Goal: Find specific page/section: Find specific page/section

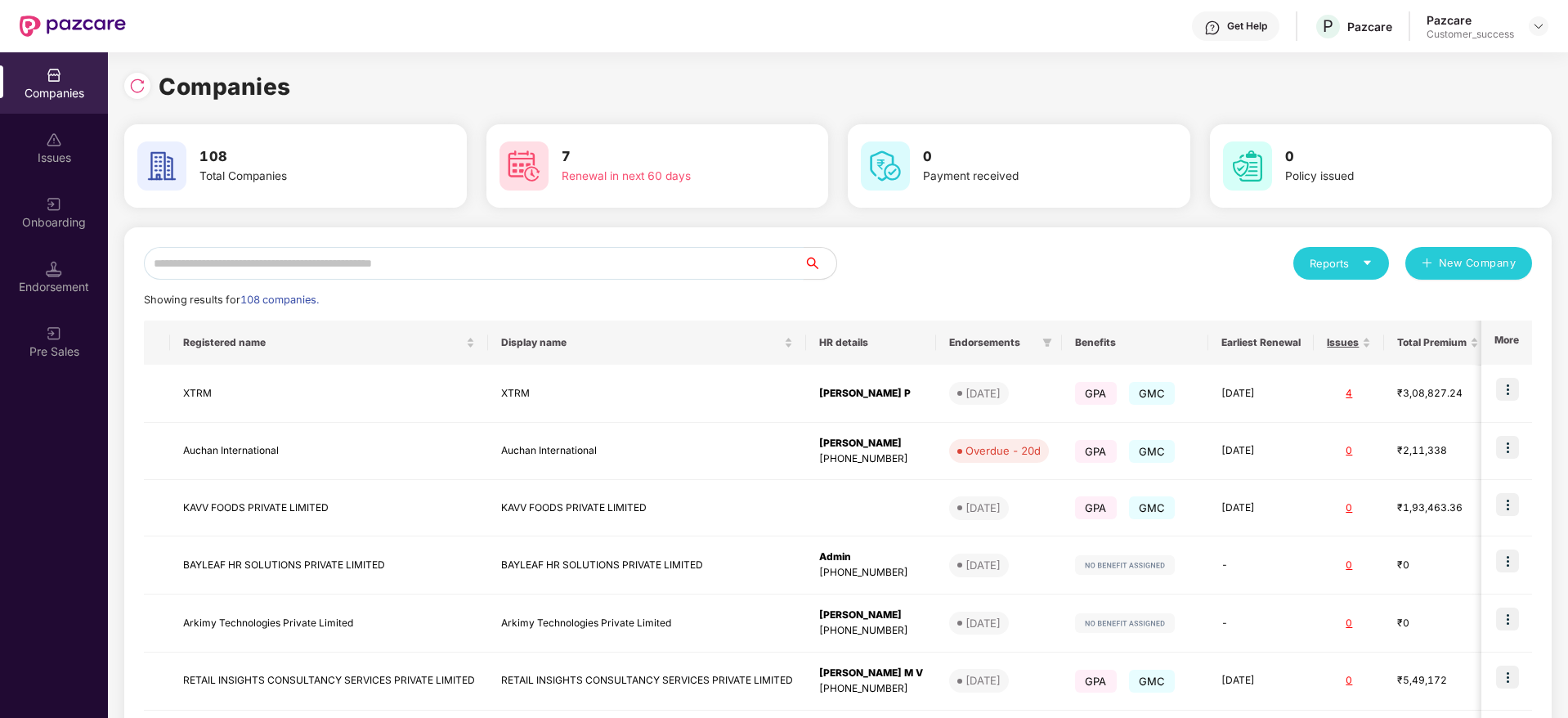
click at [350, 258] on input "text" at bounding box center [474, 263] width 660 height 33
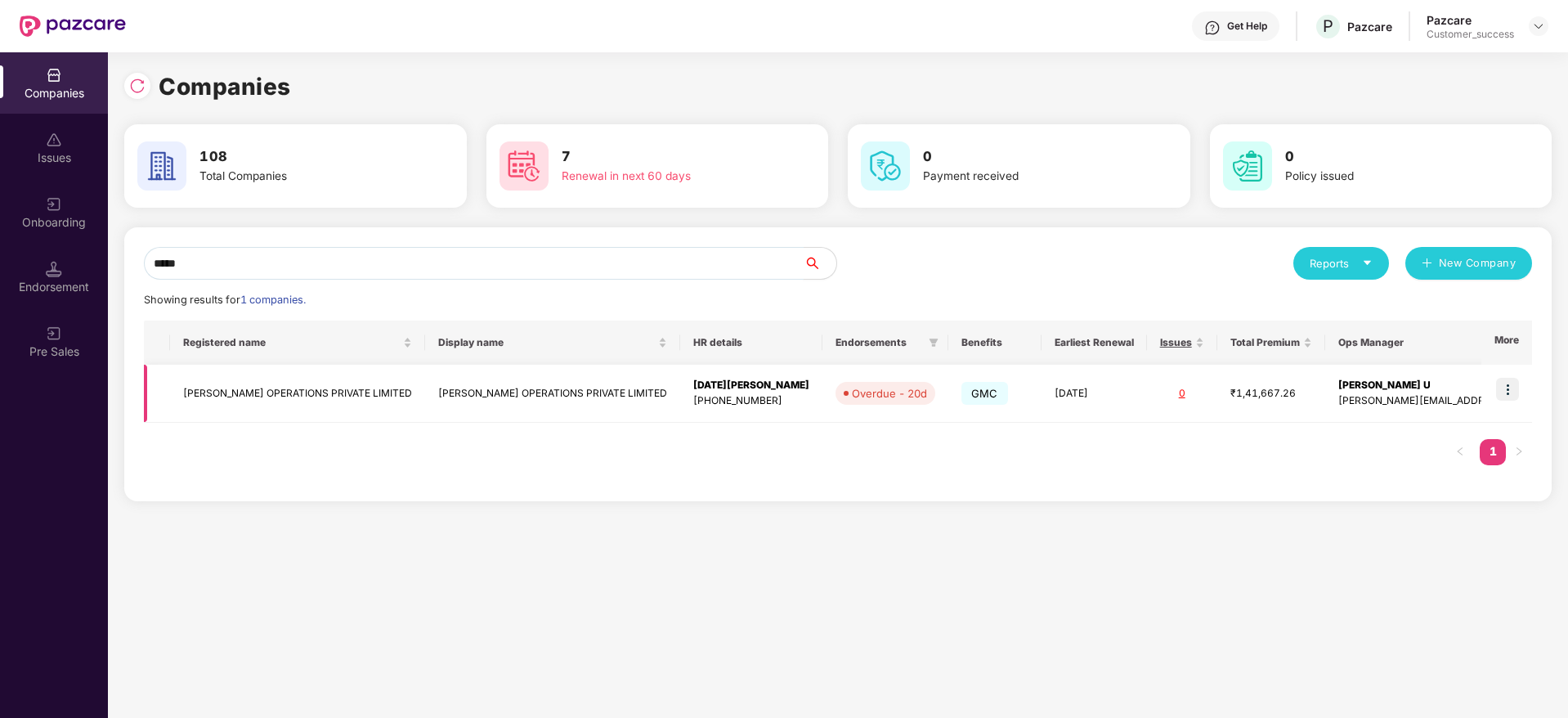
type input "*****"
click at [312, 412] on td "[PERSON_NAME] OPERATIONS PRIVATE LIMITED" at bounding box center [297, 394] width 255 height 59
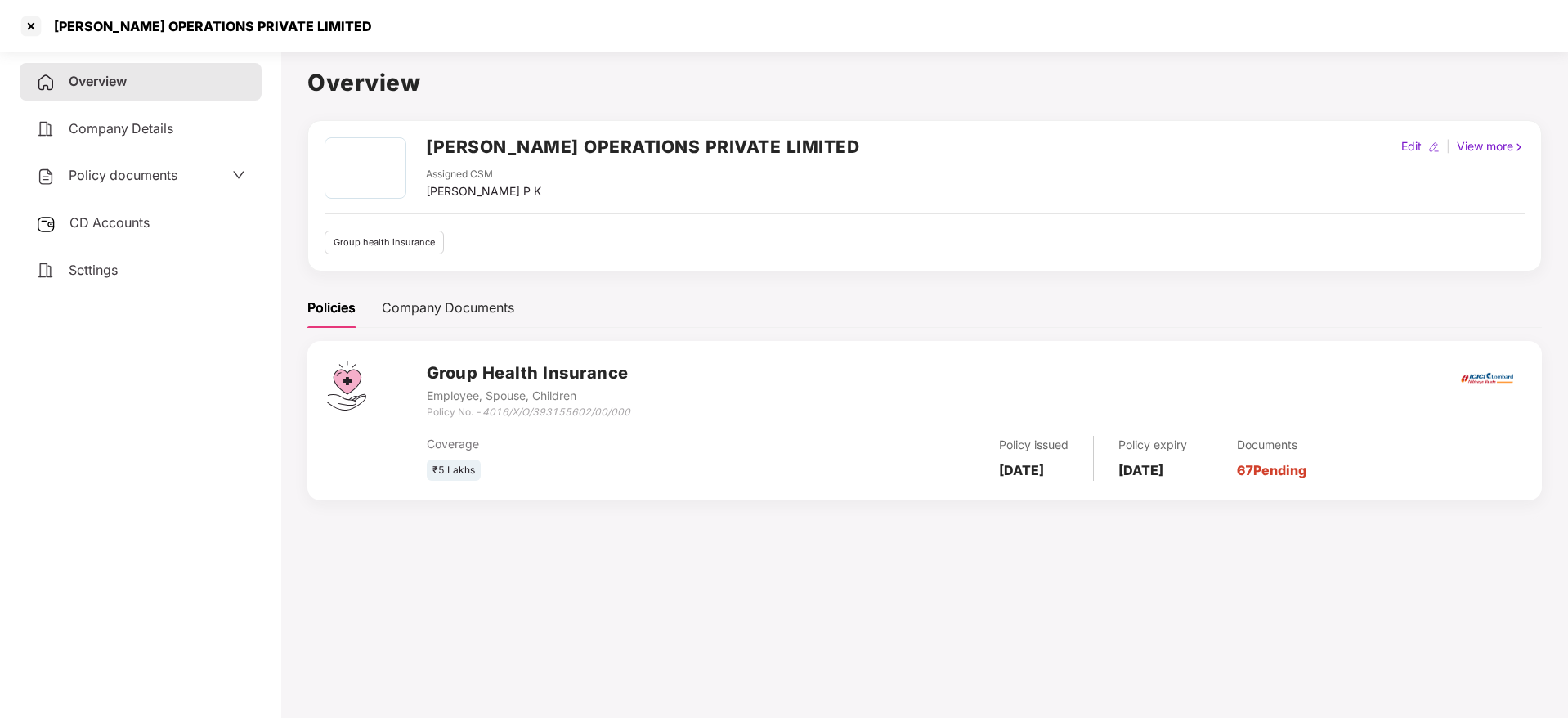
click at [168, 184] on div "Policy documents" at bounding box center [106, 176] width 141 height 21
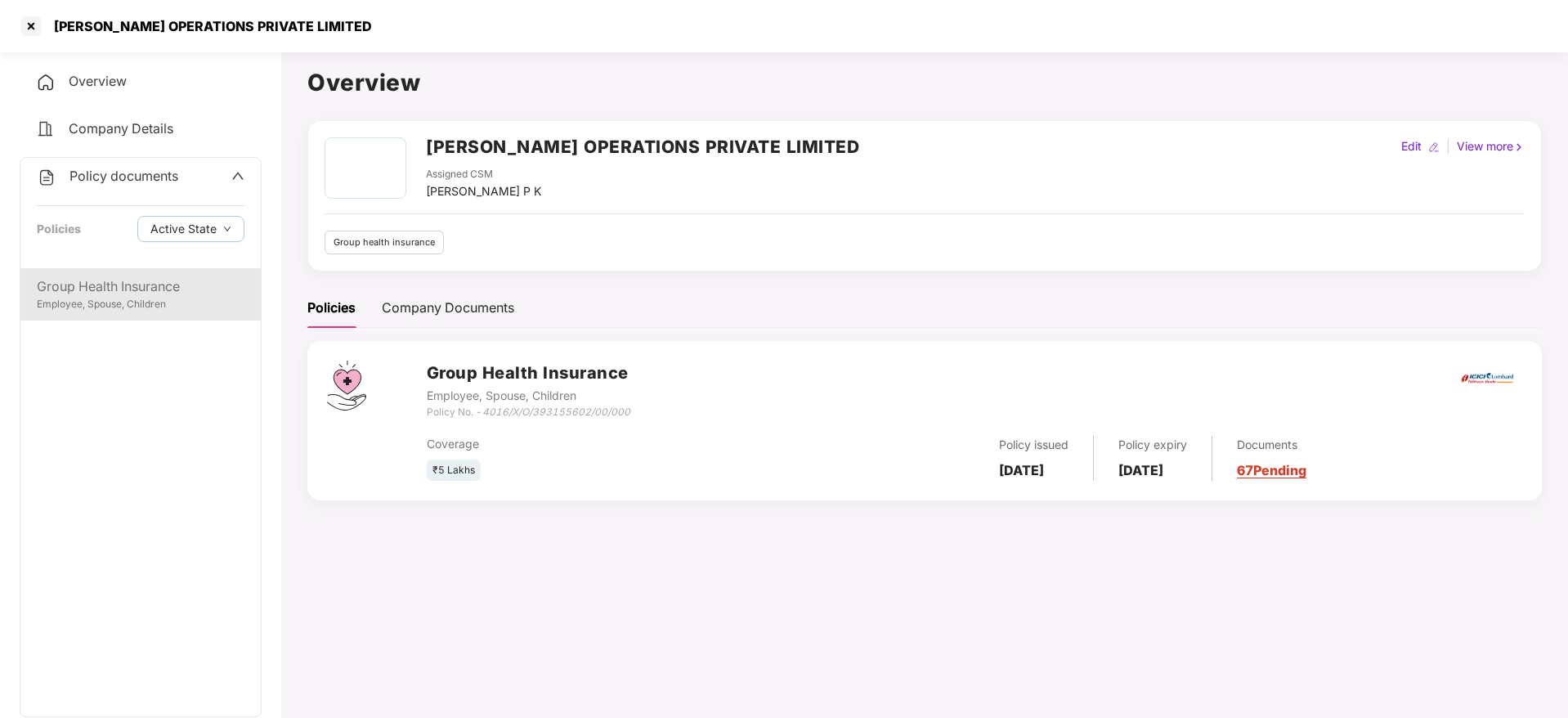
click at [139, 315] on div "Group Health Insurance Employee, Spouse, Children" at bounding box center [140, 295] width 241 height 53
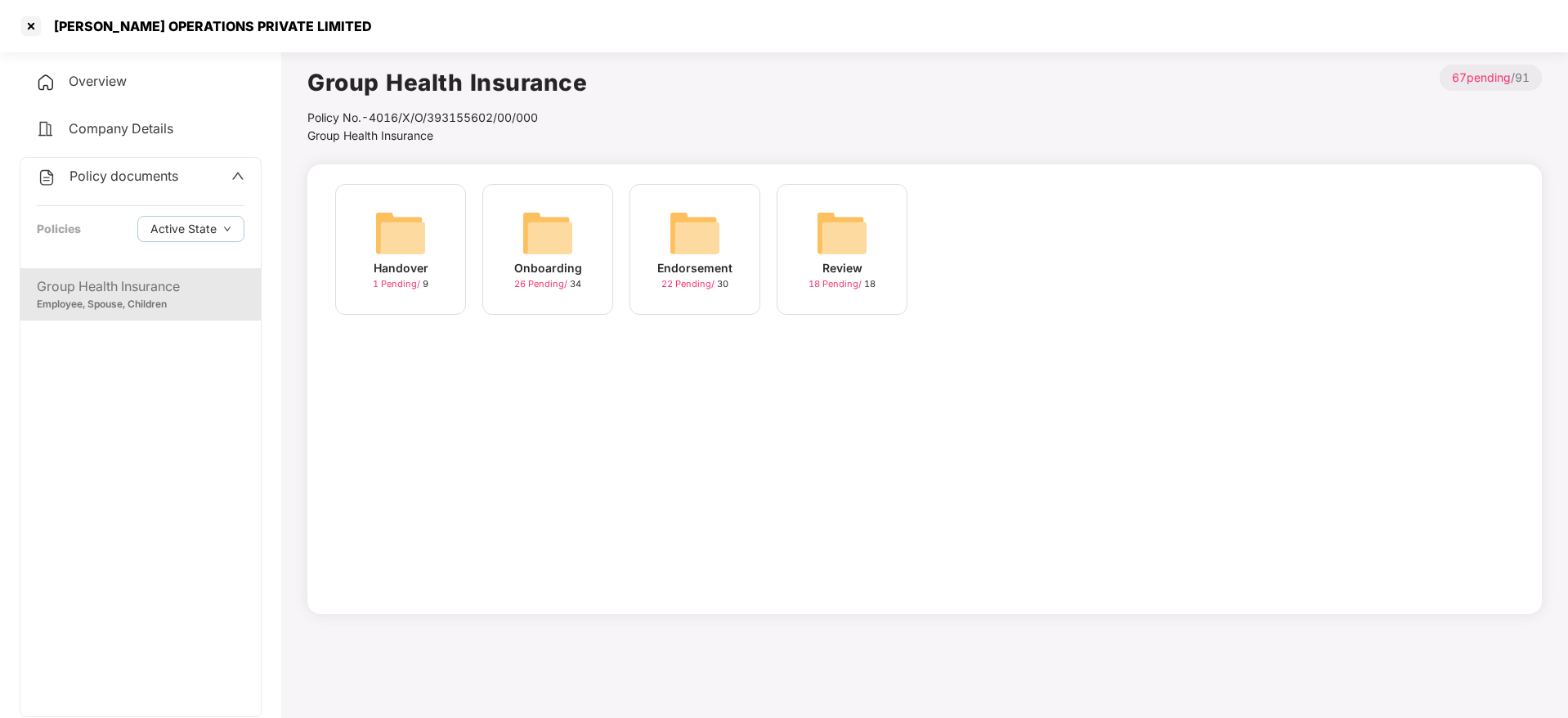
click at [543, 261] on div "Onboarding" at bounding box center [548, 268] width 68 height 18
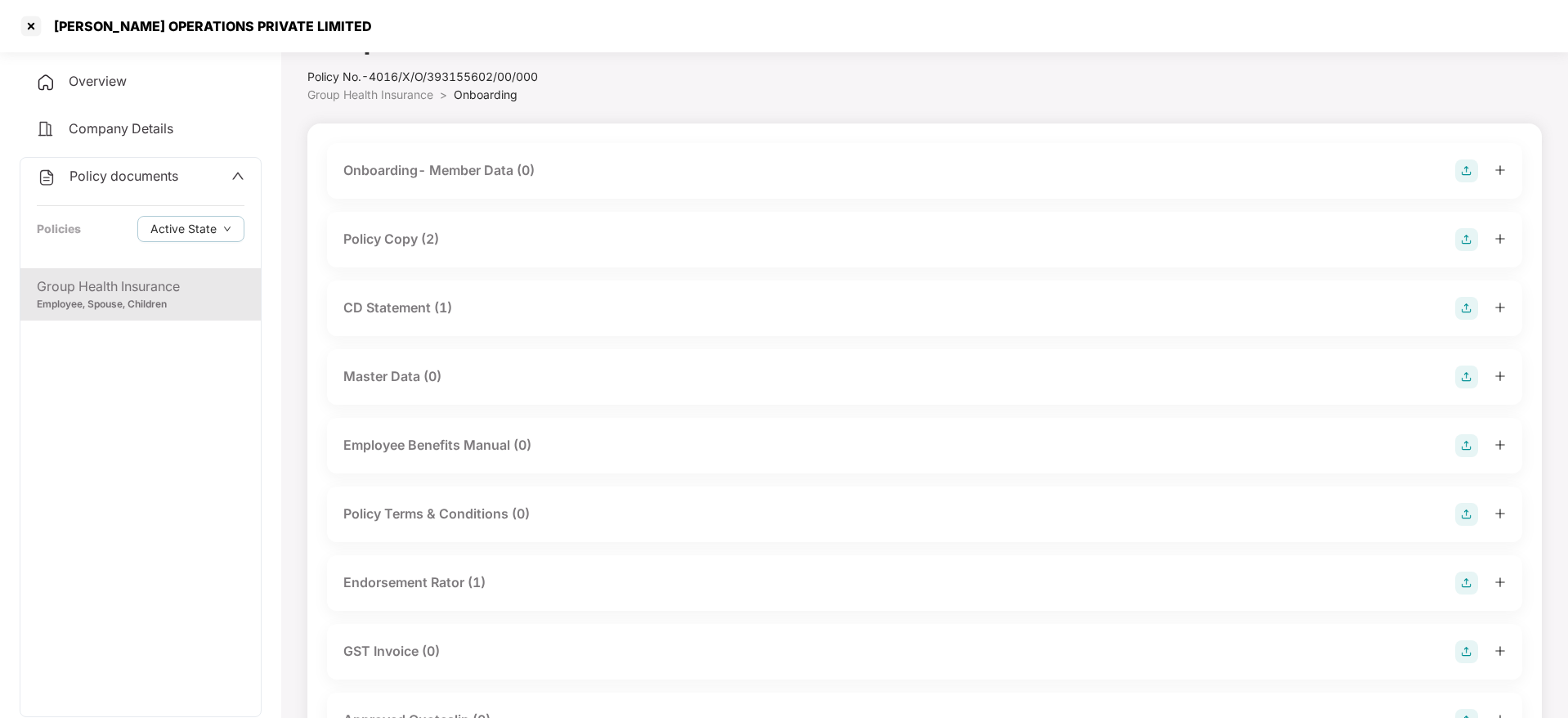
scroll to position [18, 0]
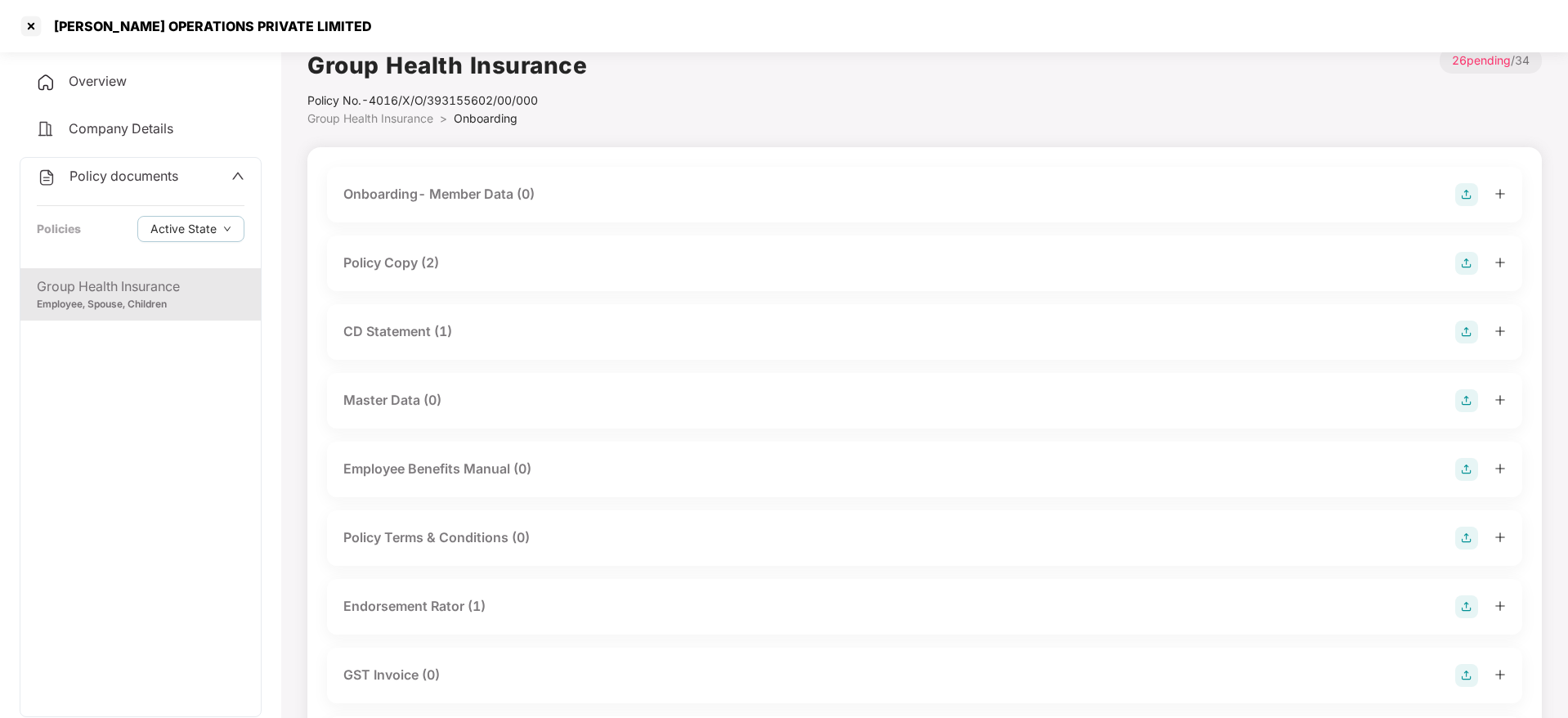
click at [30, 10] on div "[PERSON_NAME] OPERATIONS PRIVATE LIMITED" at bounding box center [784, 26] width 1568 height 53
click at [480, 115] on span "Onboarding" at bounding box center [485, 118] width 63 height 14
click at [34, 11] on div "[PERSON_NAME] OPERATIONS PRIVATE LIMITED" at bounding box center [784, 26] width 1568 height 53
click at [19, 12] on div "[PERSON_NAME] OPERATIONS PRIVATE LIMITED" at bounding box center [784, 26] width 1568 height 53
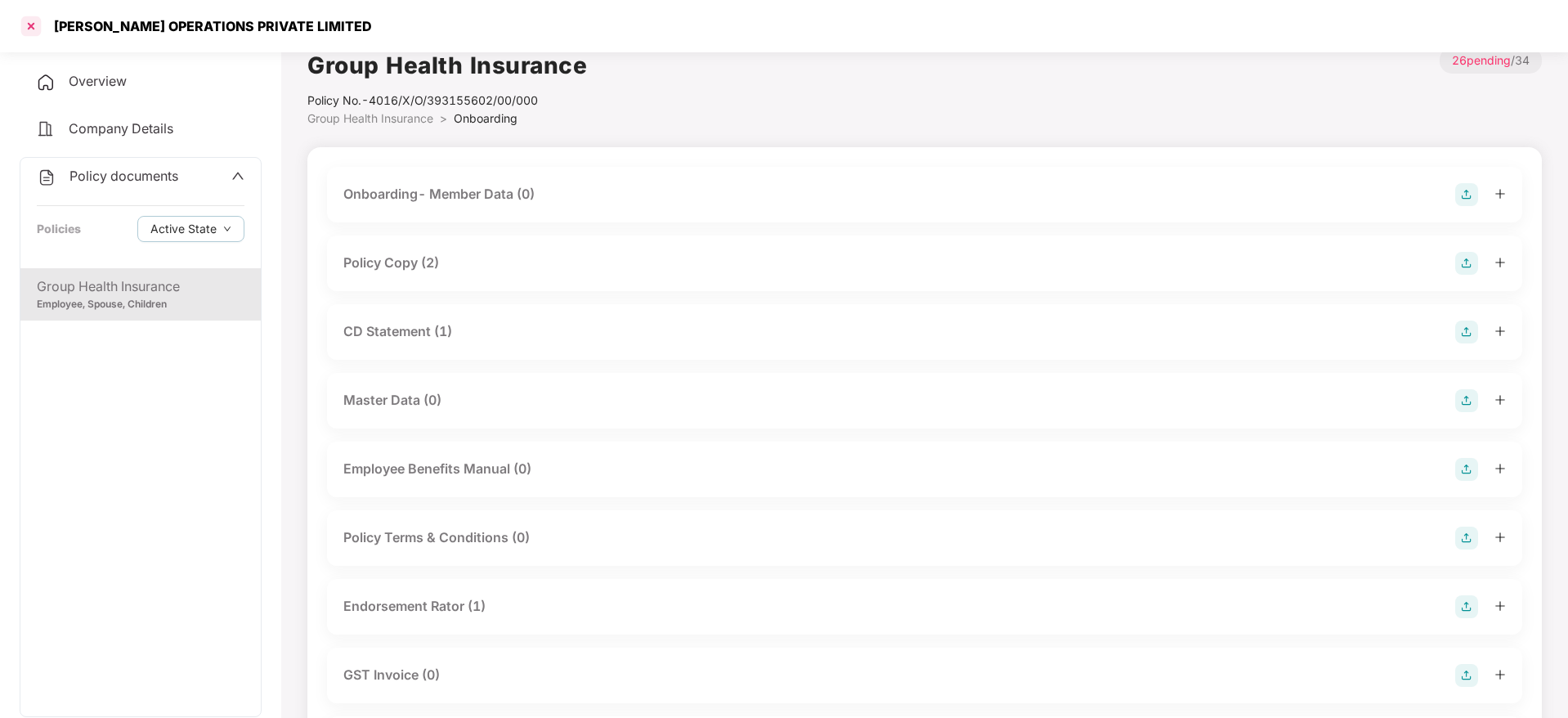
click at [25, 22] on div at bounding box center [30, 25] width 26 height 26
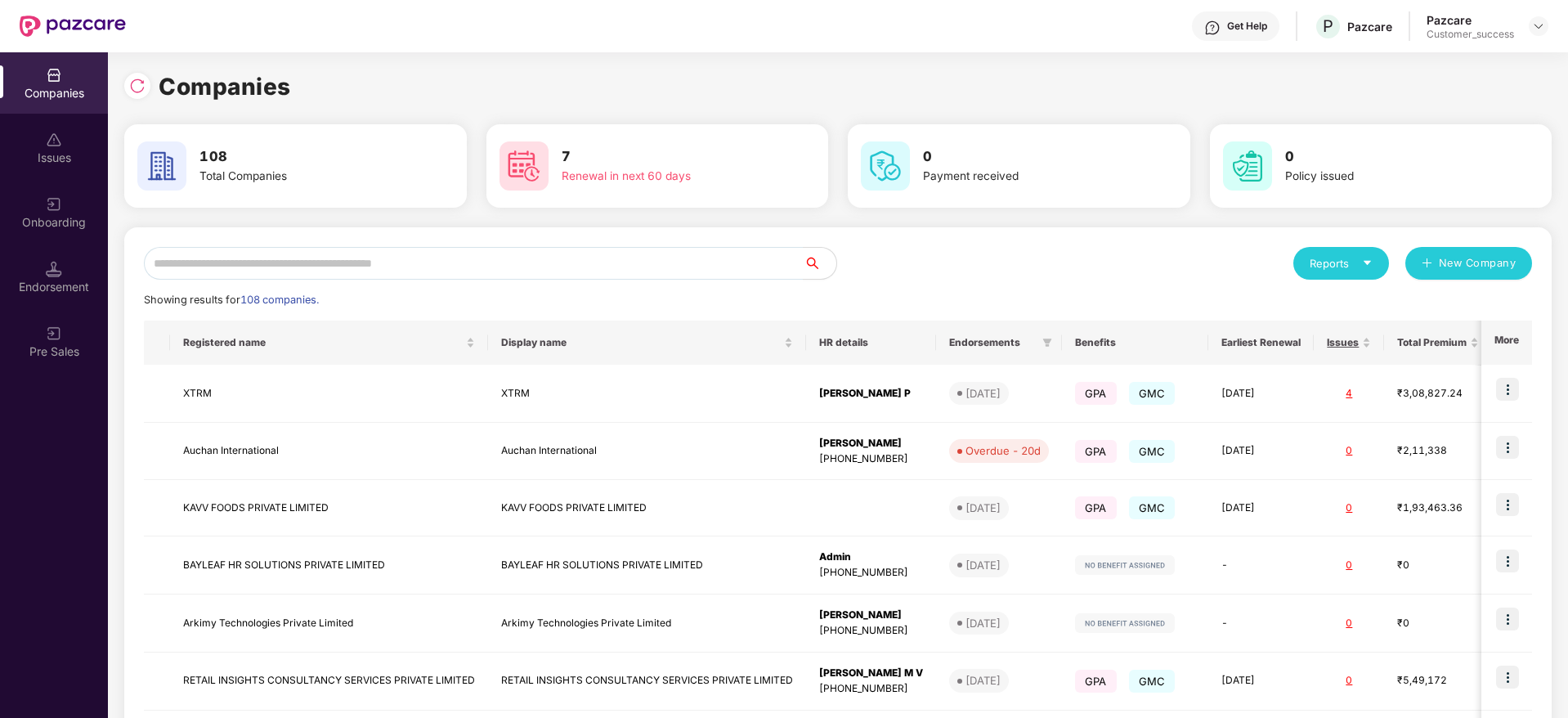
scroll to position [0, 0]
click at [378, 261] on input "text" at bounding box center [474, 263] width 660 height 33
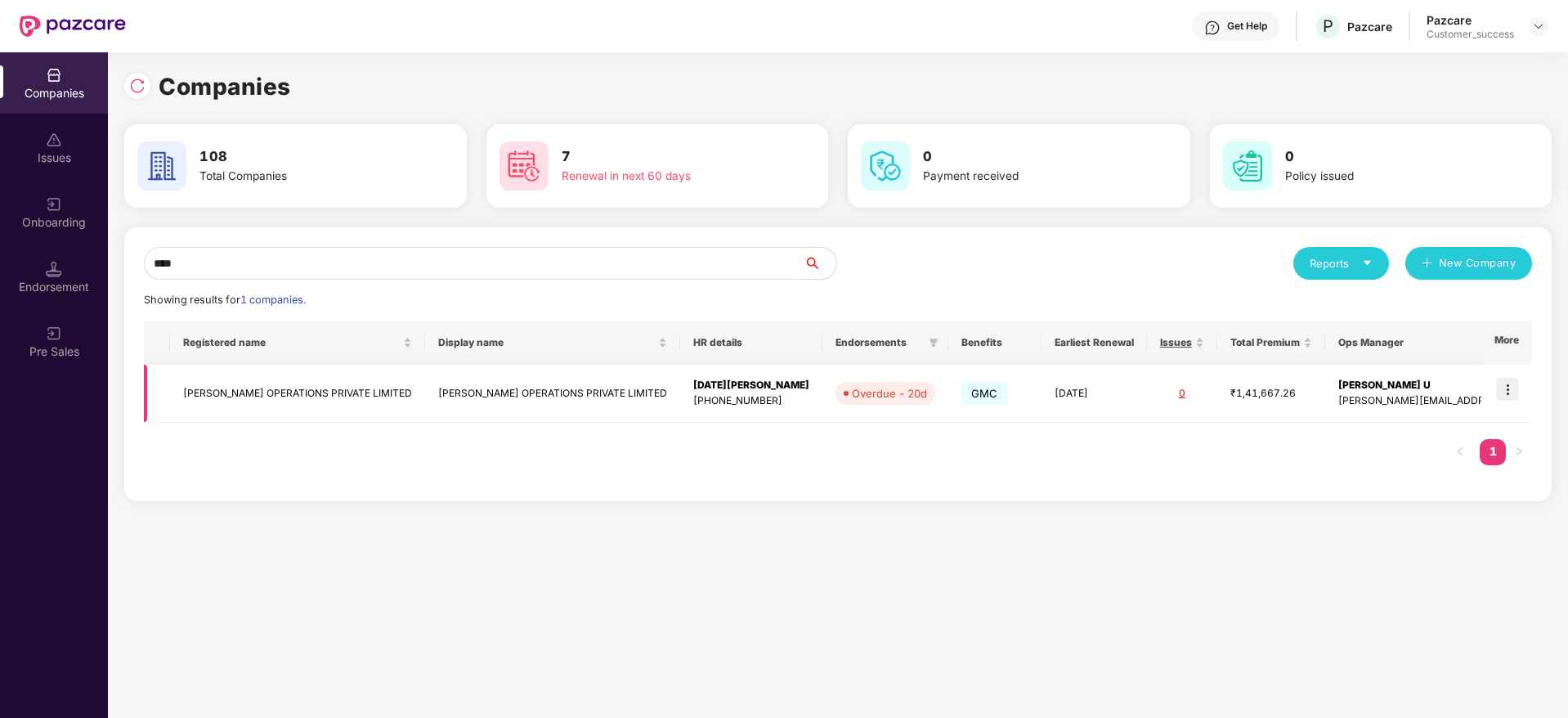
type input "****"
click at [425, 385] on td "[PERSON_NAME] OPERATIONS PRIVATE LIMITED" at bounding box center [553, 394] width 255 height 59
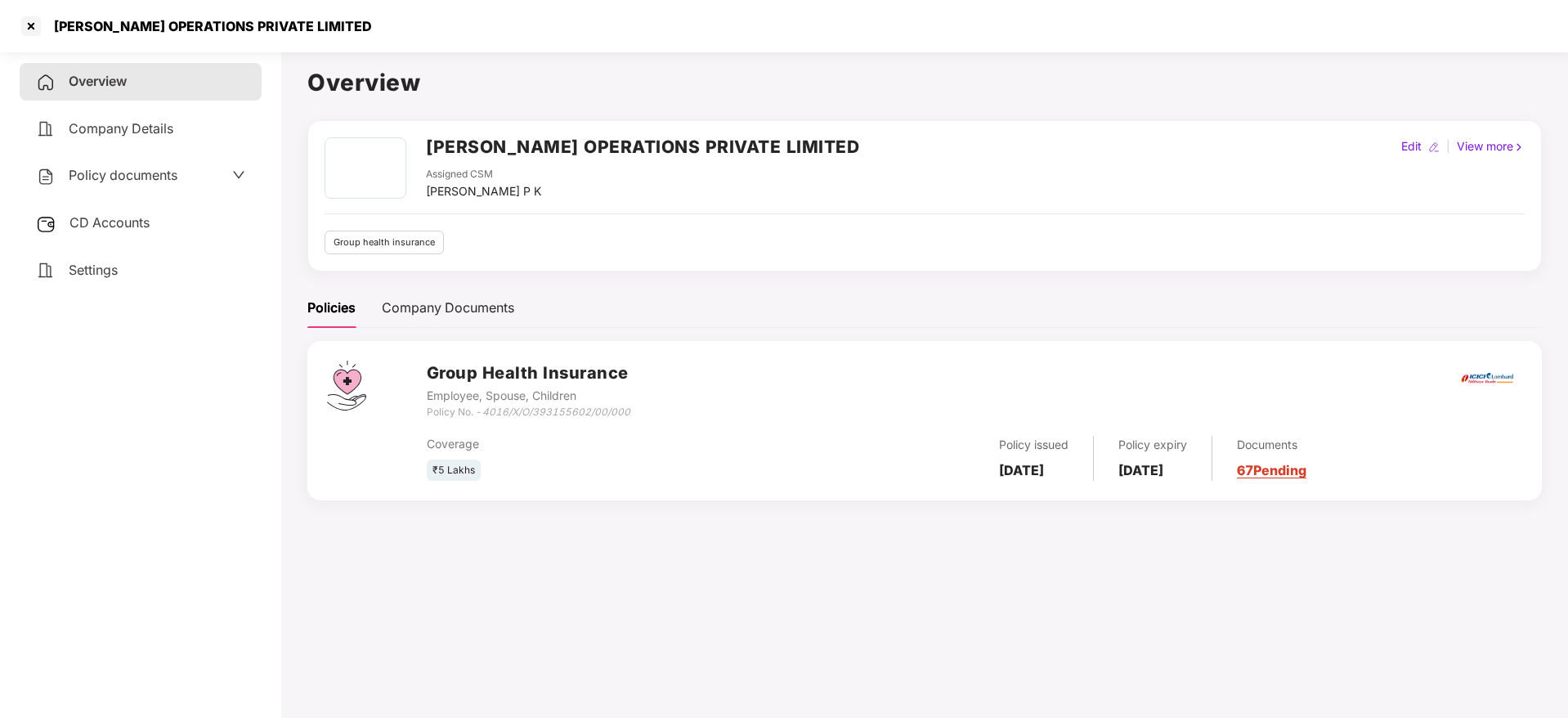
click at [151, 180] on span "Policy documents" at bounding box center [123, 175] width 109 height 17
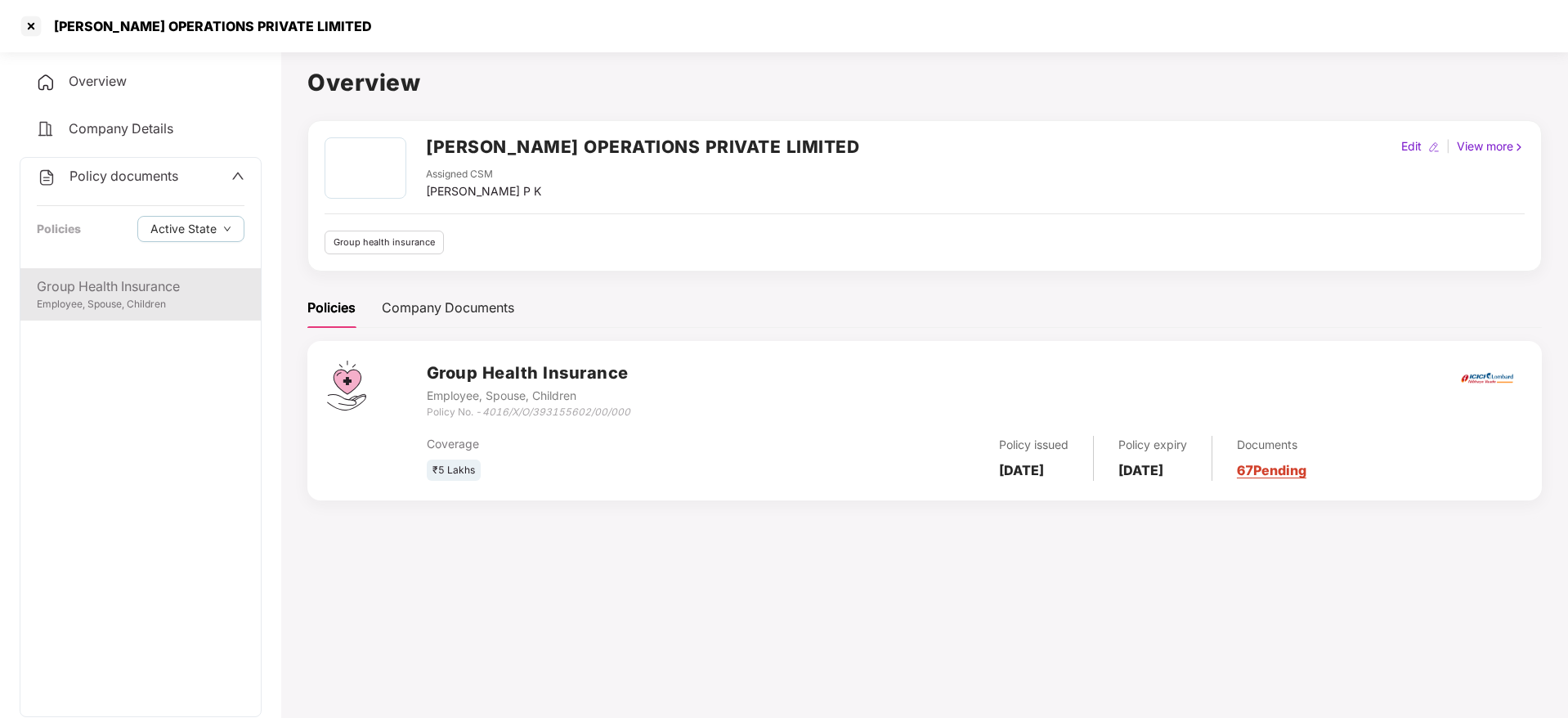
click at [139, 282] on div "Group Health Insurance" at bounding box center [140, 286] width 208 height 20
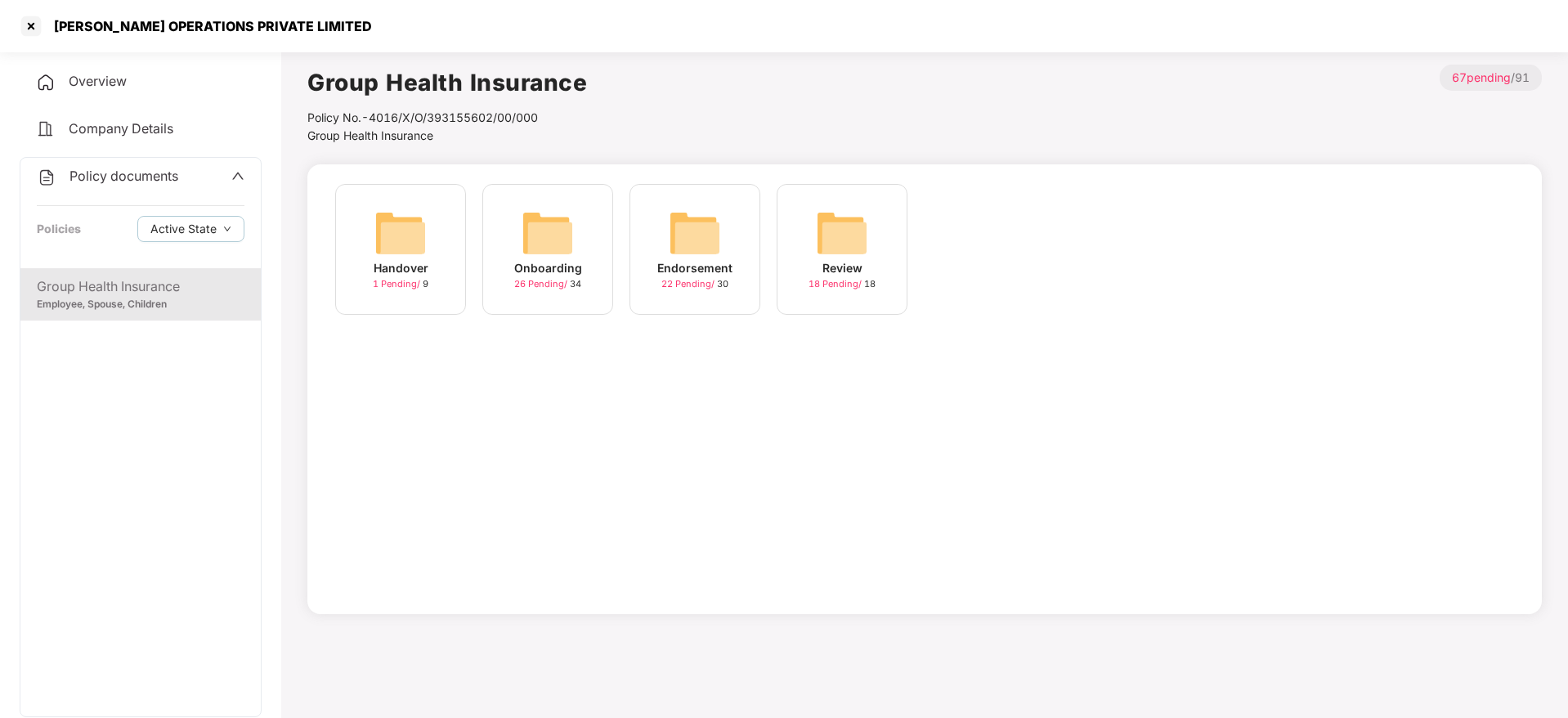
click at [640, 256] on div "Endorsement 22 Pending / 30" at bounding box center [695, 250] width 131 height 131
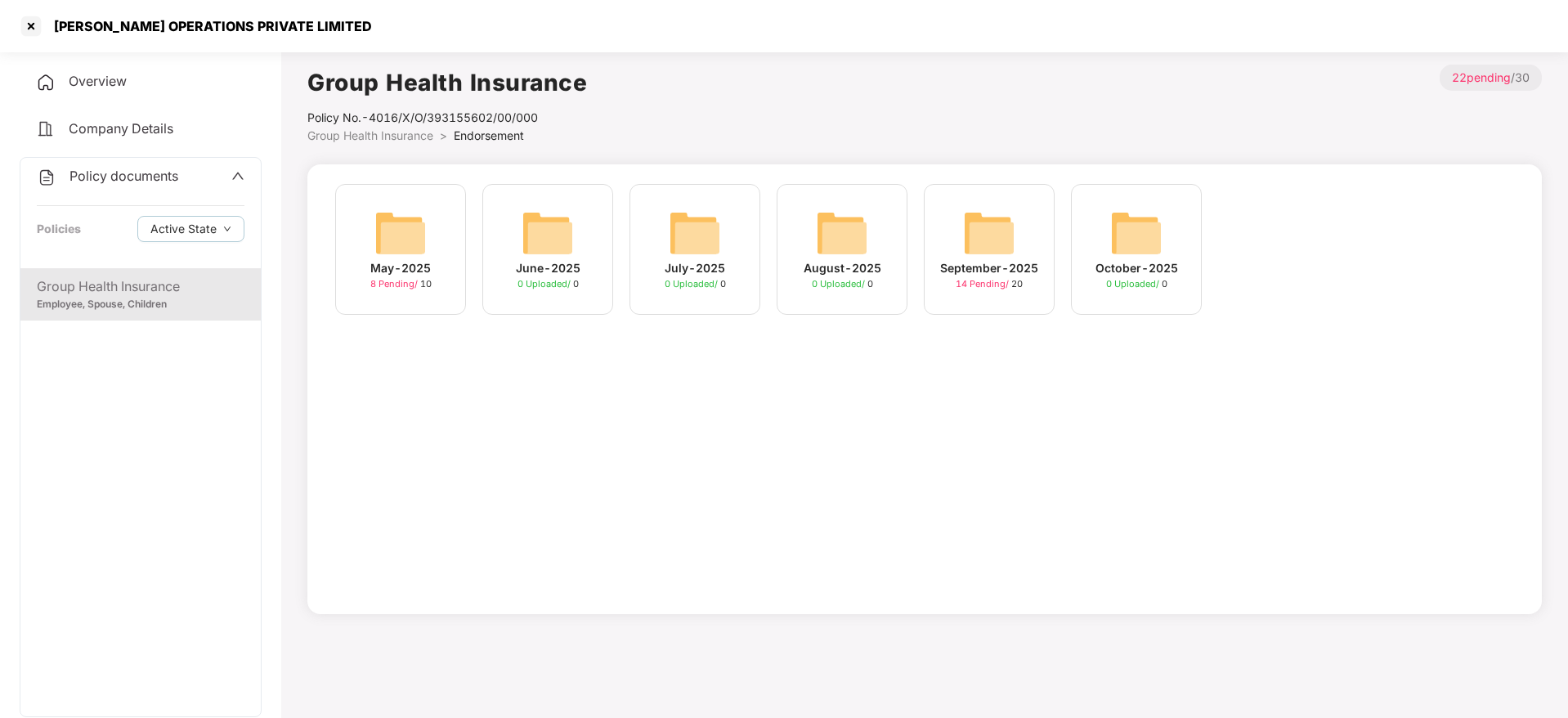
click at [1000, 281] on span "14 Pending /" at bounding box center [983, 284] width 56 height 12
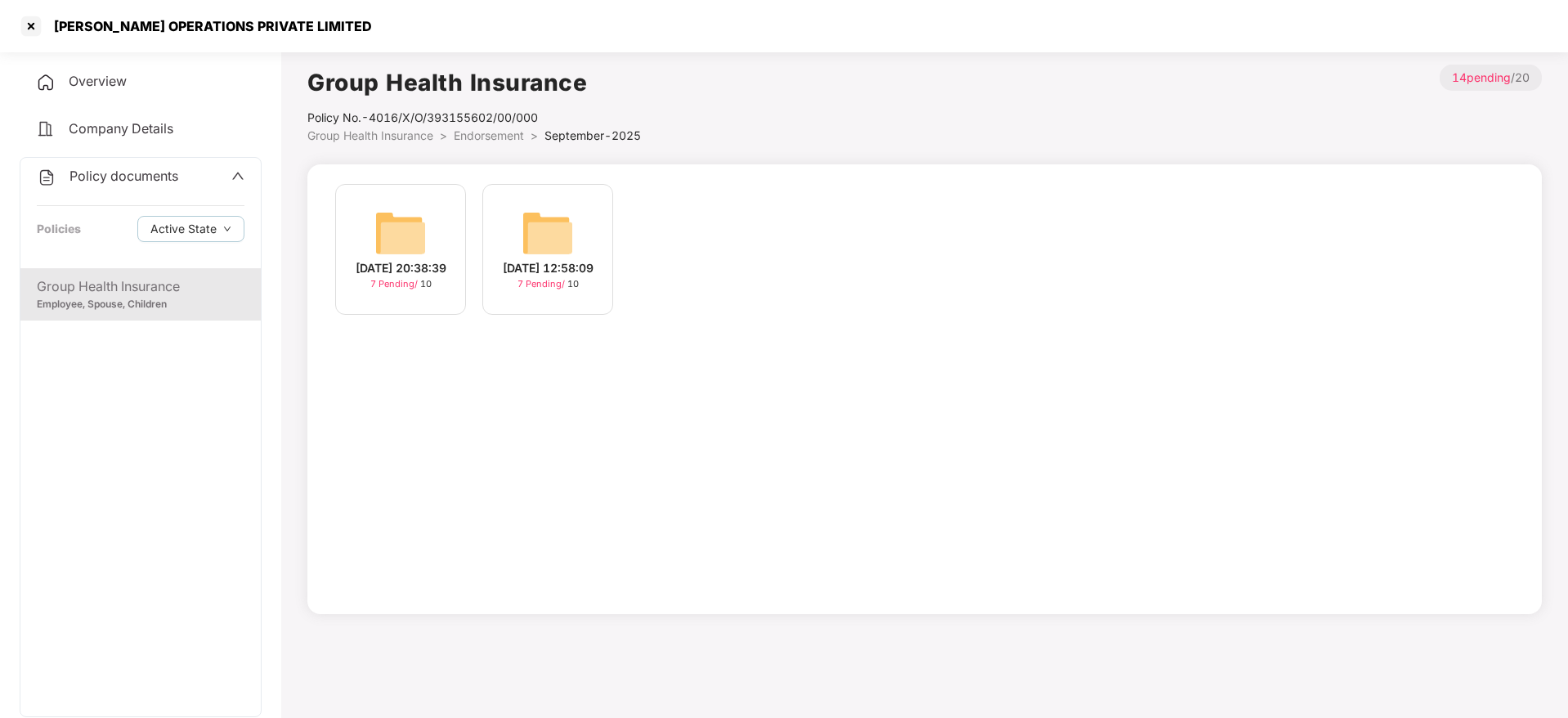
click at [530, 241] on img at bounding box center [548, 233] width 53 height 53
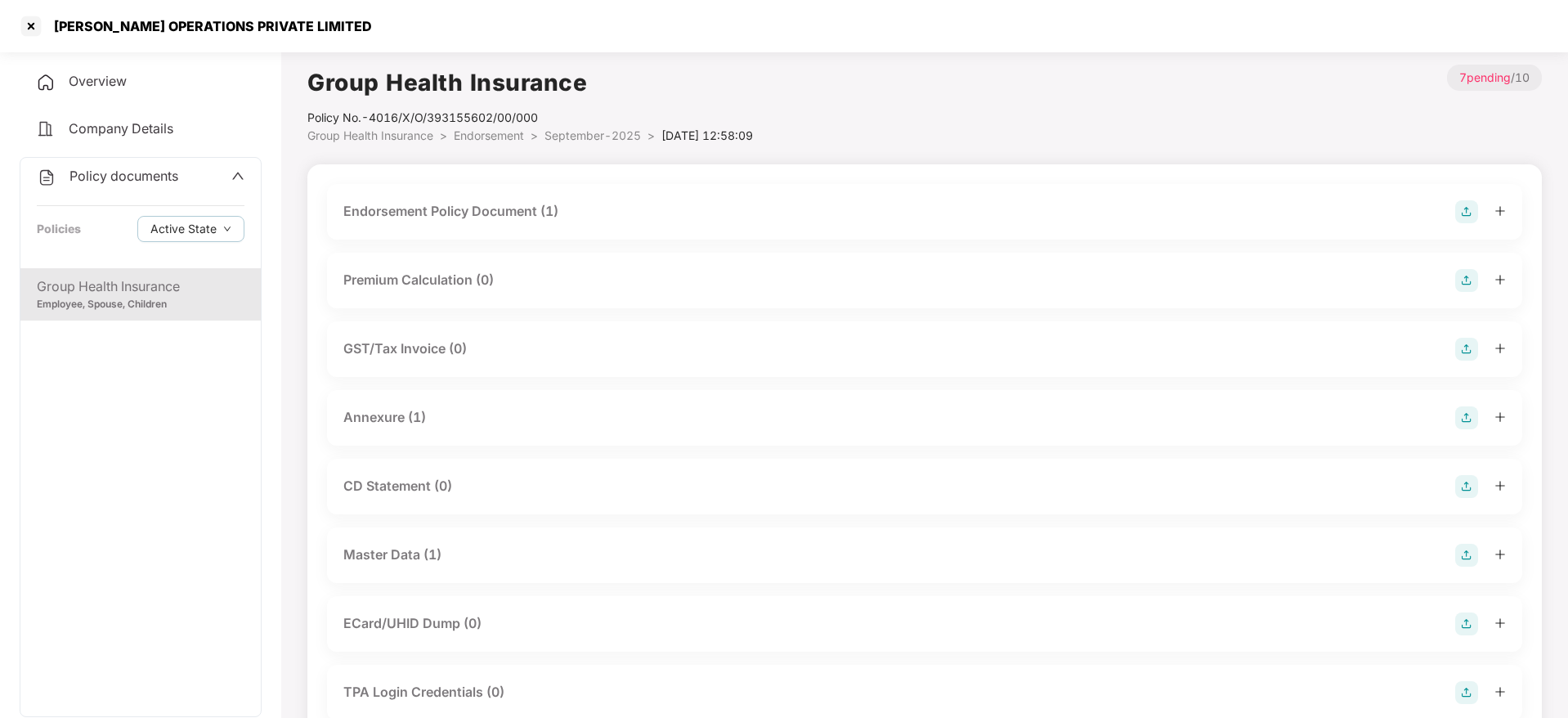
click at [433, 541] on div "Master Data (1)" at bounding box center [924, 555] width 1196 height 56
click at [429, 555] on div "Master Data (1)" at bounding box center [392, 555] width 98 height 20
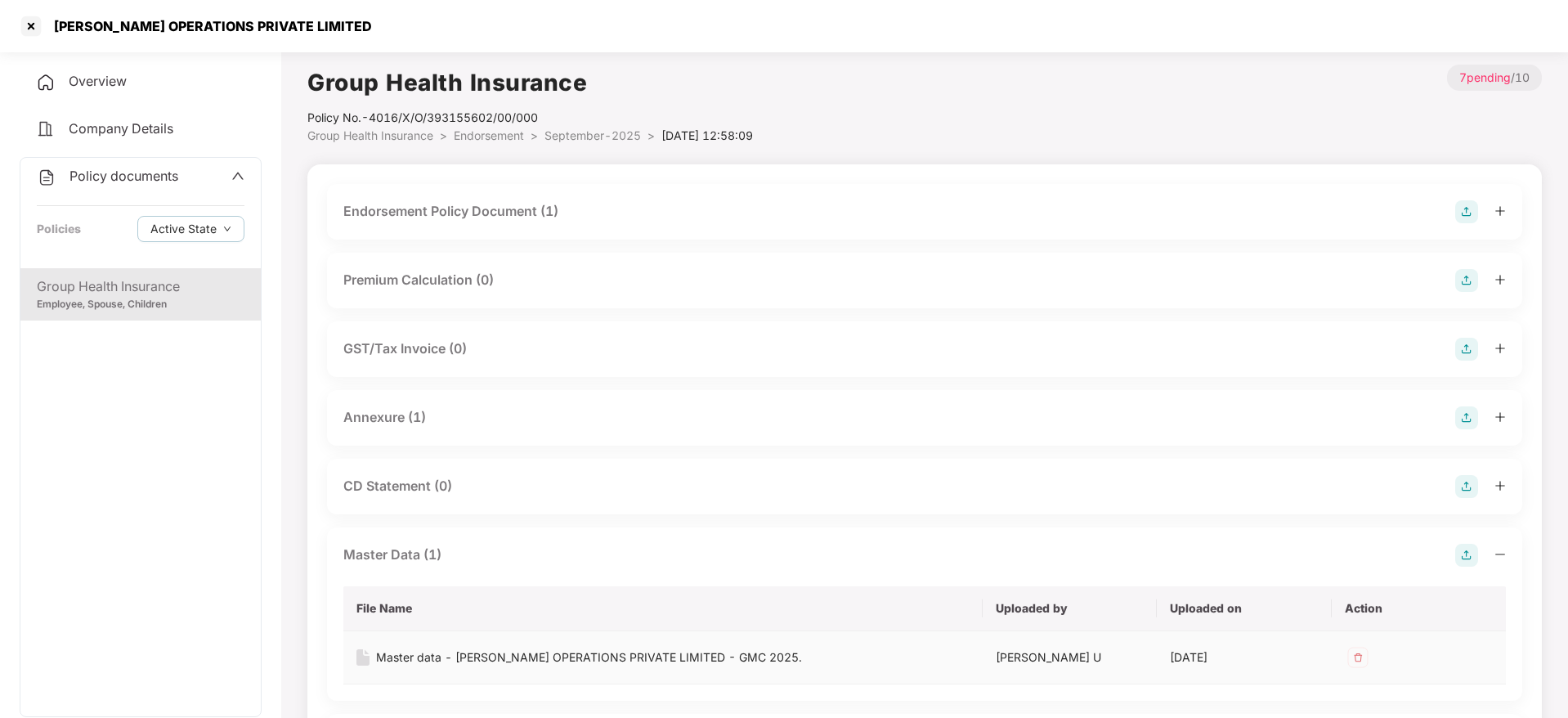
click at [463, 658] on div "Master data - [PERSON_NAME] OPERATIONS PRIVATE LIMITED - GMC 2025." at bounding box center [589, 658] width 426 height 18
click at [237, 178] on icon "up" at bounding box center [237, 176] width 13 height 13
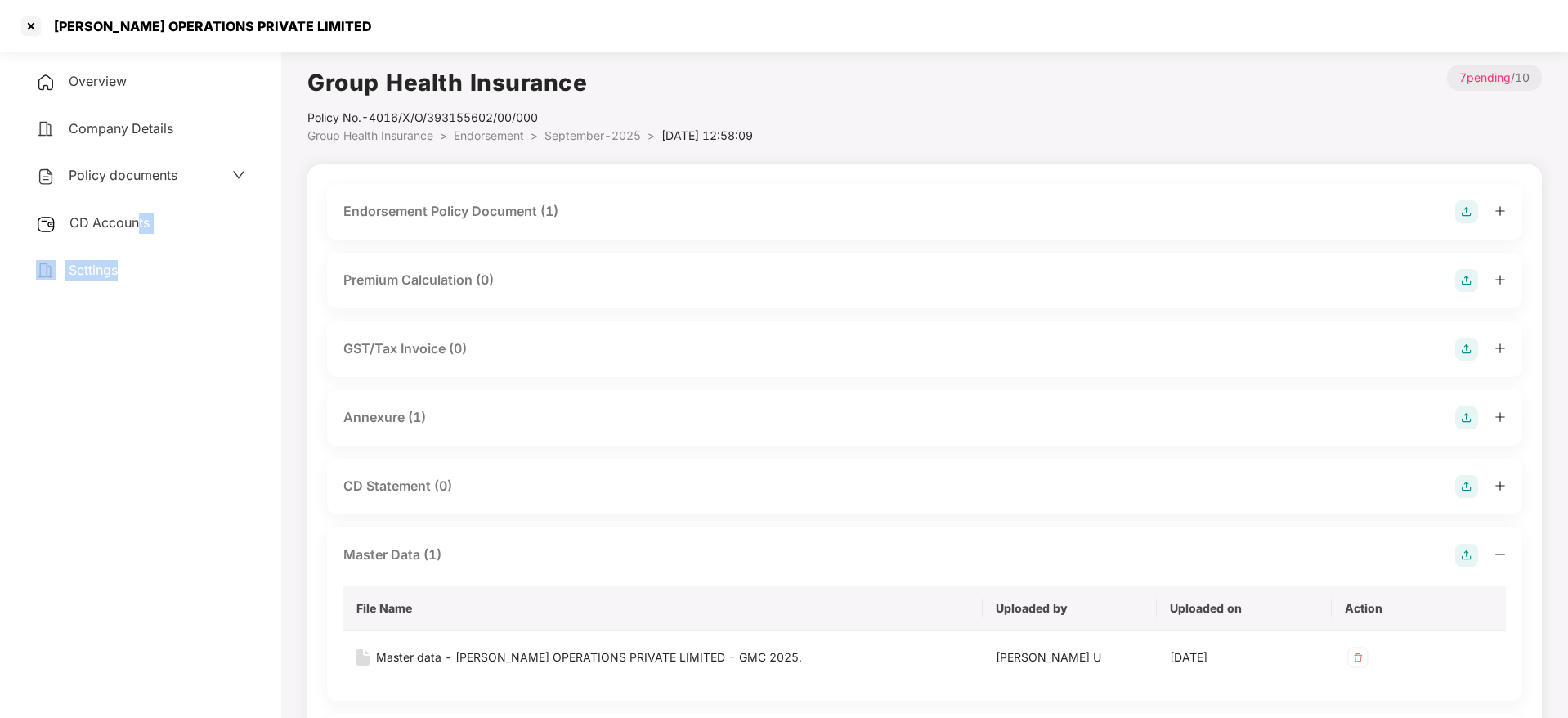
drag, startPoint x: 141, startPoint y: 243, endPoint x: 139, endPoint y: 232, distance: 11.2
click at [139, 232] on div "Overview Company Details Policy documents CD Accounts Settings" at bounding box center [140, 176] width 242 height 225
click at [139, 232] on div "CD Accounts" at bounding box center [140, 223] width 242 height 38
